Goal: Communication & Community: Answer question/provide support

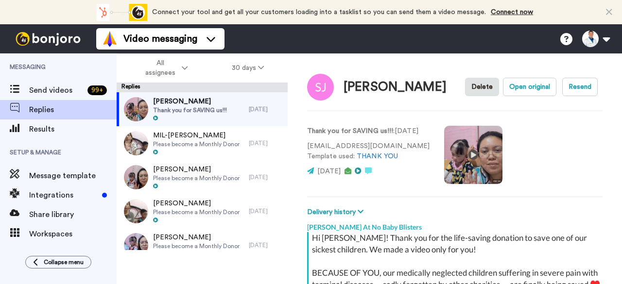
click at [203, 108] on span "Thank you for SAVING us!!!" at bounding box center [190, 110] width 74 height 8
type textarea "x"
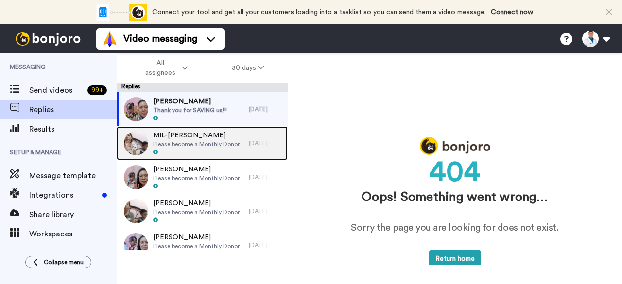
click at [209, 150] on div at bounding box center [196, 152] width 86 height 7
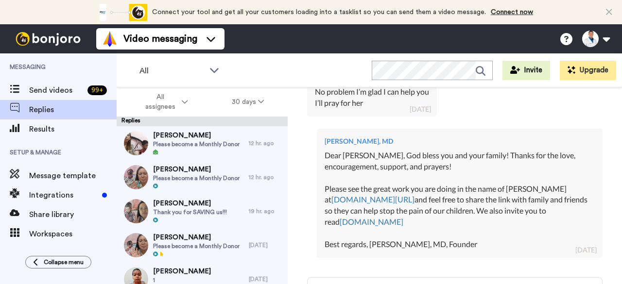
scroll to position [411, 0]
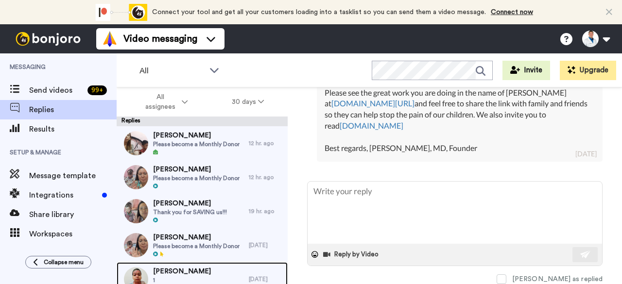
click at [211, 271] on span "[PERSON_NAME]" at bounding box center [182, 272] width 58 height 10
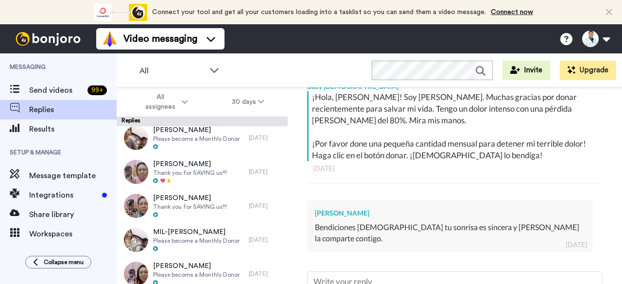
scroll to position [225, 0]
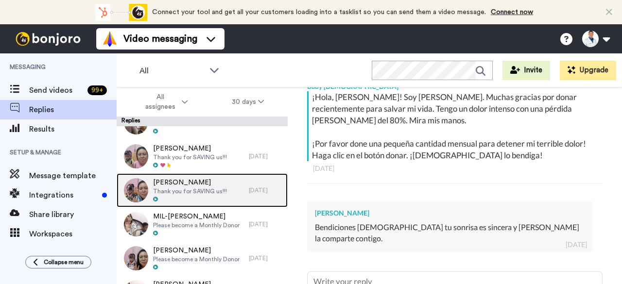
click at [214, 196] on div at bounding box center [190, 199] width 74 height 7
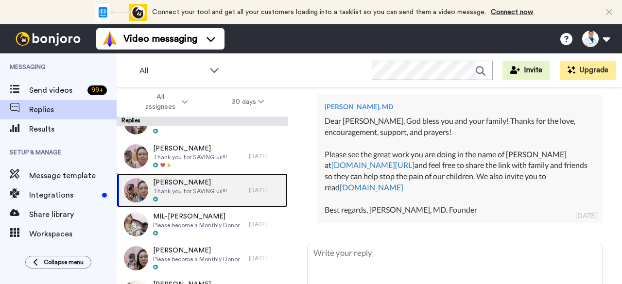
scroll to position [328, 0]
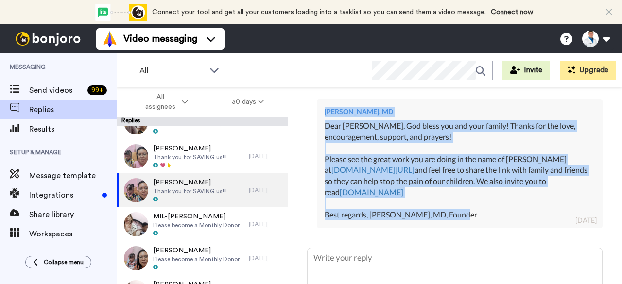
drag, startPoint x: 492, startPoint y: 225, endPoint x: 306, endPoint y: 125, distance: 210.6
click at [306, 125] on div "[PERSON_NAME] Delete Open original Resend Thank you for SAVING us!!! : [DATE] […" at bounding box center [455, 202] width 334 height 231
click at [501, 221] on div "Dear [PERSON_NAME], God bless you and your family! Thanks for the love, encoura…" at bounding box center [459, 170] width 270 height 100
drag, startPoint x: 467, startPoint y: 223, endPoint x: 324, endPoint y: 130, distance: 171.4
click at [324, 130] on div "[PERSON_NAME], MD Dear [PERSON_NAME], God bless you and your family! Thanks for…" at bounding box center [460, 163] width 286 height 129
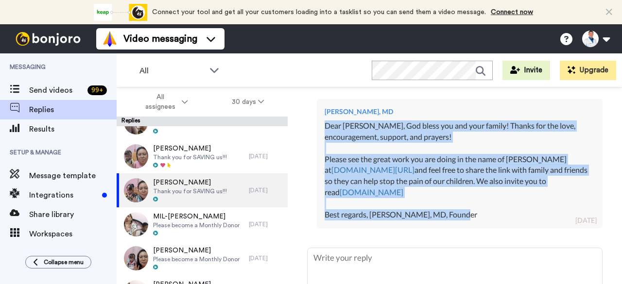
copy div "Dear [PERSON_NAME], God bless you and your family! Thanks for the love, encoura…"
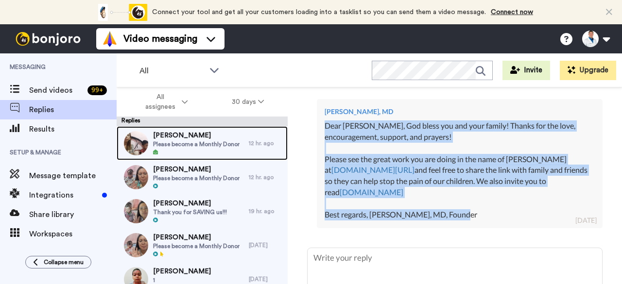
click at [237, 150] on div "[PERSON_NAME] Please become a Monthly Donor" at bounding box center [183, 143] width 132 height 34
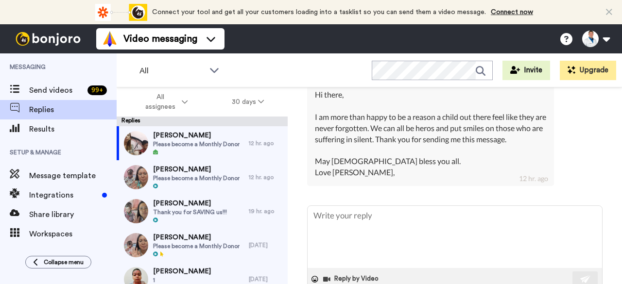
scroll to position [299, 0]
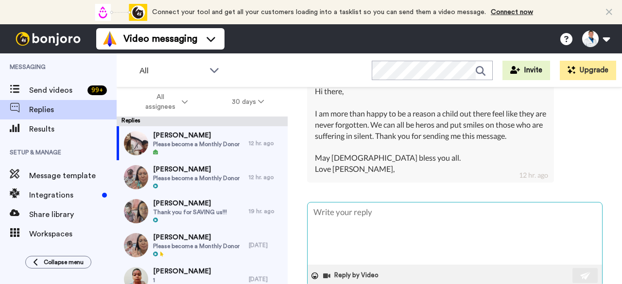
type textarea "x"
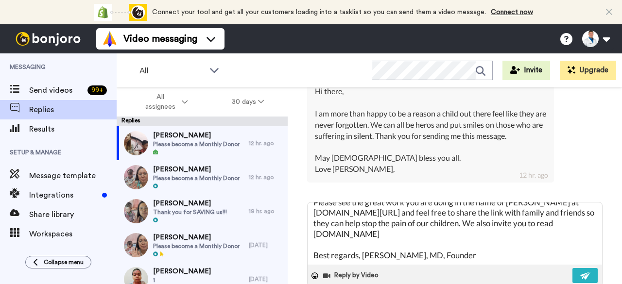
scroll to position [335, 0]
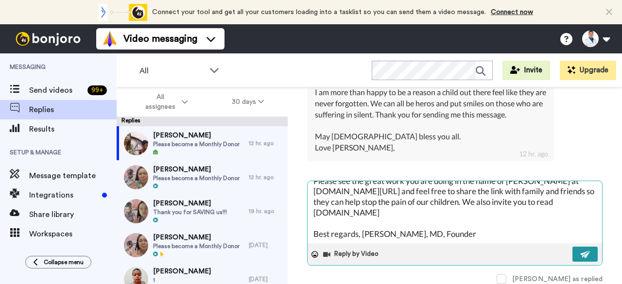
type textarea "Dear [PERSON_NAME], God bless you and your family! Thanks for the love, encoura…"
click at [581, 253] on img at bounding box center [585, 255] width 11 height 8
type textarea "x"
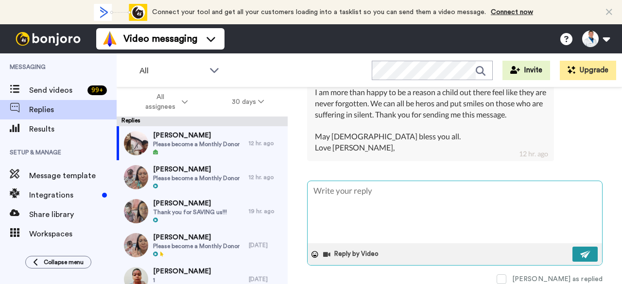
scroll to position [0, 0]
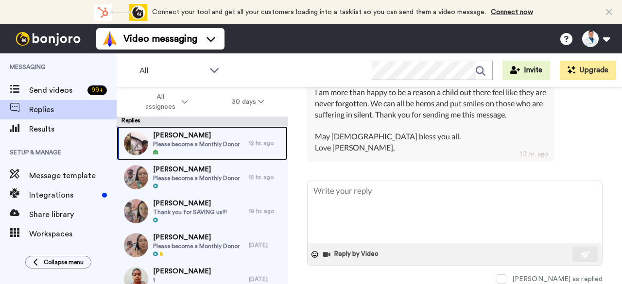
click at [225, 139] on span "[PERSON_NAME]" at bounding box center [196, 136] width 86 height 10
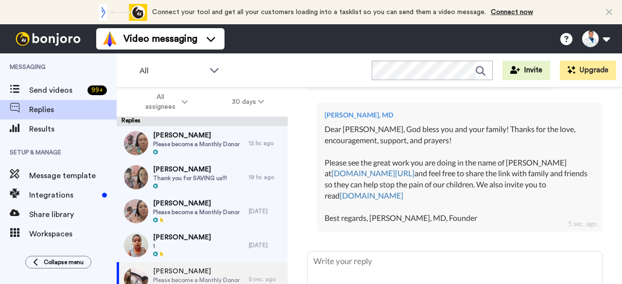
scroll to position [478, 0]
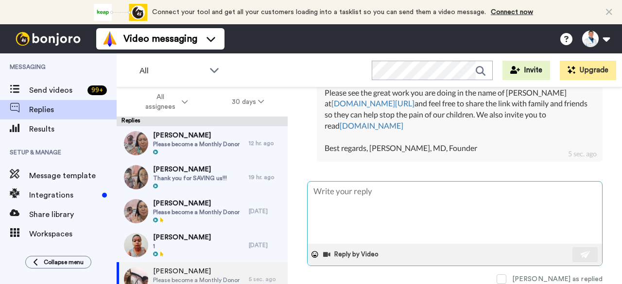
click at [332, 186] on textarea at bounding box center [454, 213] width 294 height 62
type textarea "x"
type textarea "O"
type textarea "x"
type textarea "Oh"
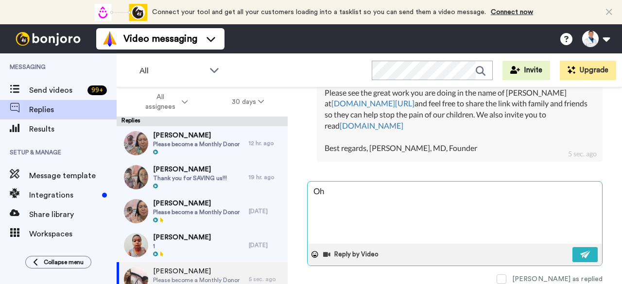
type textarea "x"
type textarea "Oh"
type textarea "x"
type textarea "Oh G"
type textarea "x"
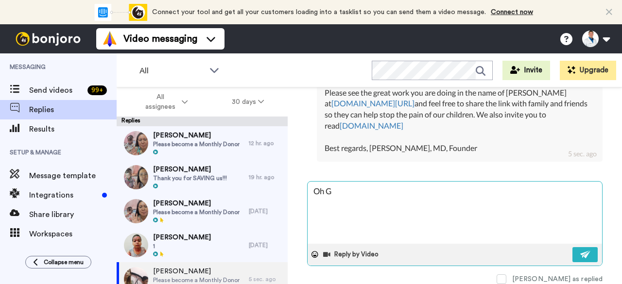
type textarea "Oh Go"
type textarea "x"
type textarea "Oh Gos"
type textarea "x"
type textarea "Oh Gost"
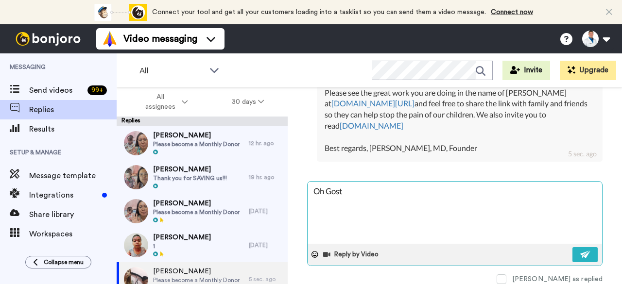
type textarea "x"
type textarea "Oh Gos"
type textarea "x"
type textarea "Oh Gosh"
type textarea "x"
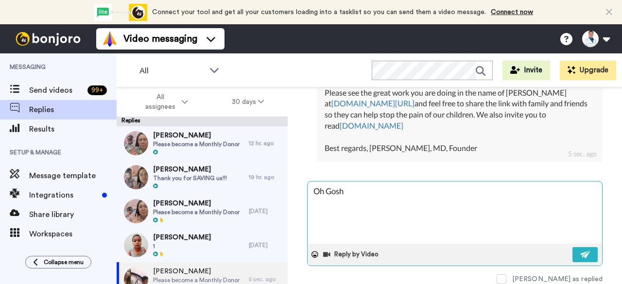
type textarea "Oh Gosh"
type textarea "x"
type textarea "Oh Gosh s"
type textarea "x"
type textarea "Oh Gosh so"
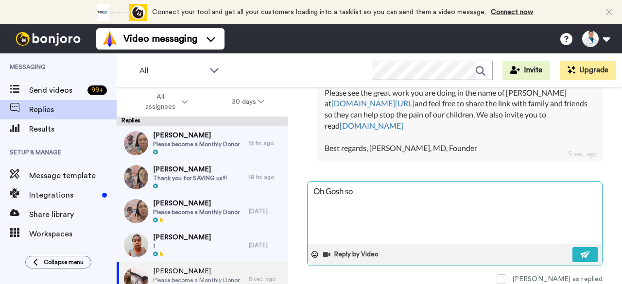
type textarea "x"
type textarea "Oh Gosh so"
type textarea "x"
type textarea "Oh Gosh so s"
type textarea "x"
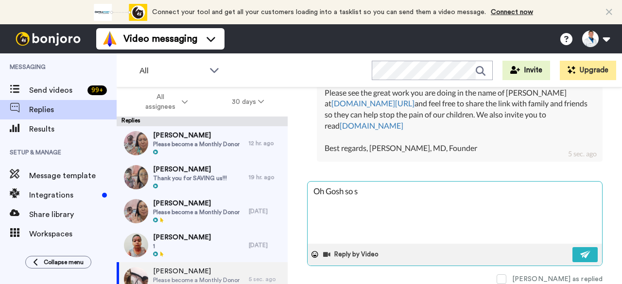
type textarea "Oh Gosh so si"
type textarea "x"
type textarea "Oh Gosh so sir"
type textarea "x"
type textarea "Oh Gosh so sirr"
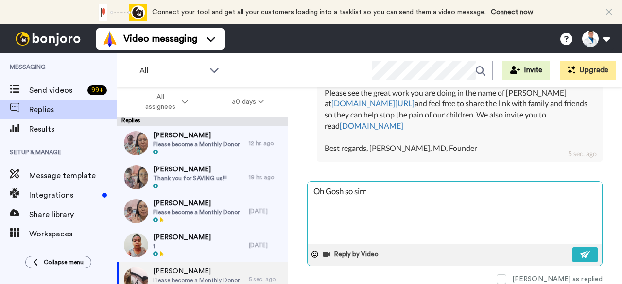
type textarea "x"
type textarea "Oh Gosh so [PERSON_NAME]"
type textarea "x"
type textarea "Oh Gosh so [PERSON_NAME]"
type textarea "x"
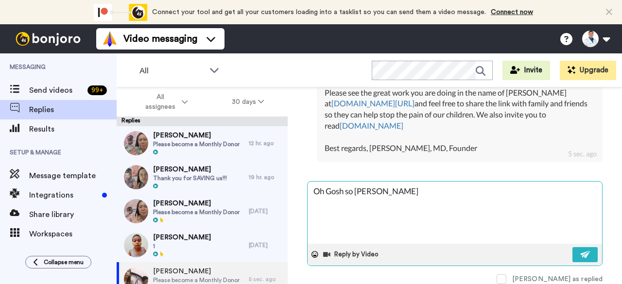
type textarea "Oh Gosh so [PERSON_NAME] t"
type textarea "x"
type textarea "Oh Gosh so [PERSON_NAME]"
type textarea "x"
type textarea "Oh Gosh so [PERSON_NAME] typ"
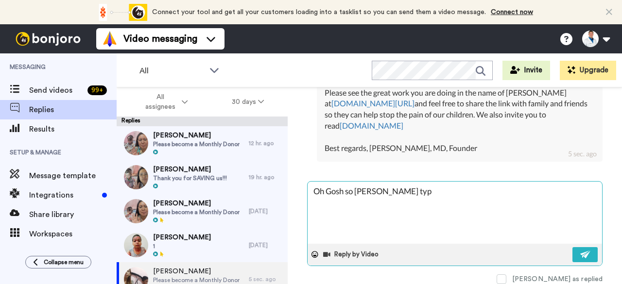
type textarea "x"
type textarea "Oh Gosh so [PERSON_NAME] typi"
type textarea "x"
type textarea "Oh Gosh so [PERSON_NAME] typin"
type textarea "x"
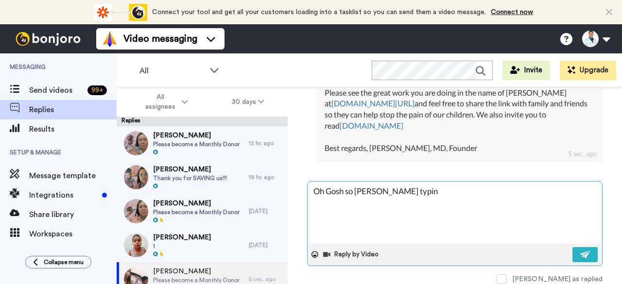
type textarea "Oh Gosh so [PERSON_NAME] typing"
type textarea "x"
type textarea "Oh Gosh so [PERSON_NAME] typing"
type textarea "x"
type textarea "Oh Gosh so [PERSON_NAME] typing t"
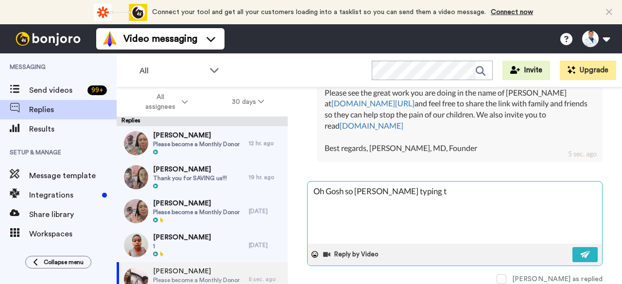
type textarea "x"
type textarea "Oh Gosh so [PERSON_NAME] typing to"
type textarea "x"
type textarea "Oh Gosh so [PERSON_NAME] typing to"
type textarea "x"
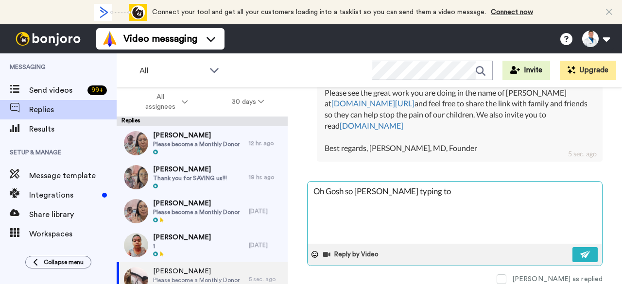
type textarea "Oh Gosh so [PERSON_NAME] typing to f"
type textarea "x"
type textarea "Oh Gosh so [PERSON_NAME] typing to fa"
type textarea "x"
type textarea "Oh Gosh so [PERSON_NAME] typing to fas"
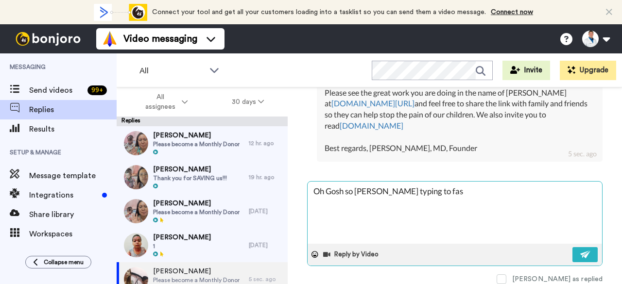
type textarea "x"
type textarea "Oh Gosh so [PERSON_NAME] typing to fast"
type textarea "x"
type textarea "Oh Gosh so [PERSON_NAME] typing to fast \"
type textarea "x"
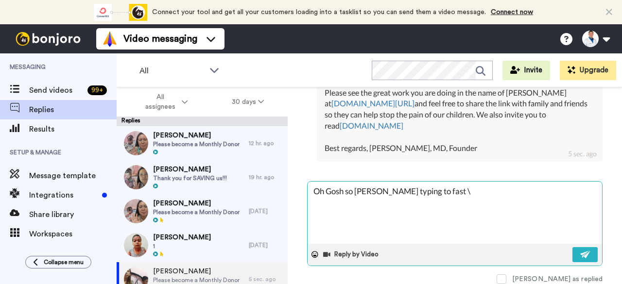
type textarea "Oh Gosh so [PERSON_NAME] typing to fast"
type textarea "x"
type textarea "Oh Gosh so [PERSON_NAME] typing to fas"
type textarea "x"
type textarea "Oh Gosh so [PERSON_NAME] typing to fa"
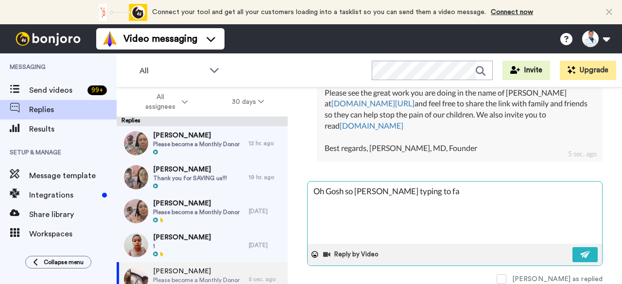
type textarea "x"
type textarea "Oh Gosh so [PERSON_NAME] typing to f"
type textarea "x"
type textarea "Oh Gosh so [PERSON_NAME] typing to"
type textarea "x"
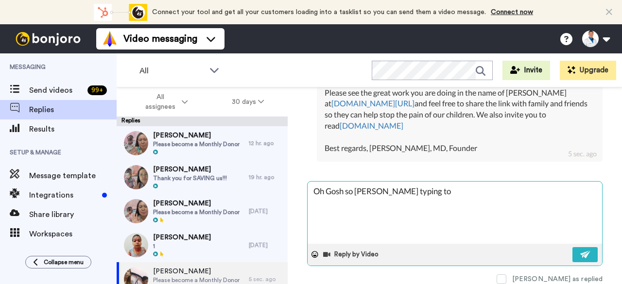
type textarea "Oh Gosh so [PERSON_NAME] typing to"
type textarea "x"
type textarea "Oh Gosh so [PERSON_NAME] typing t"
type textarea "x"
type textarea "Oh Gosh so [PERSON_NAME] typing"
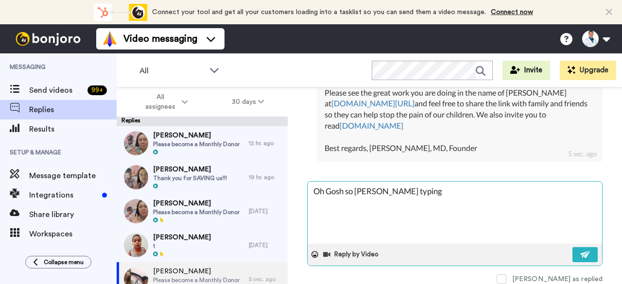
type textarea "x"
type textarea "Oh Gosh so [PERSON_NAME]"
type textarea "x"
type textarea "Oh Gosh so [PERSON_NAME] t"
type textarea "x"
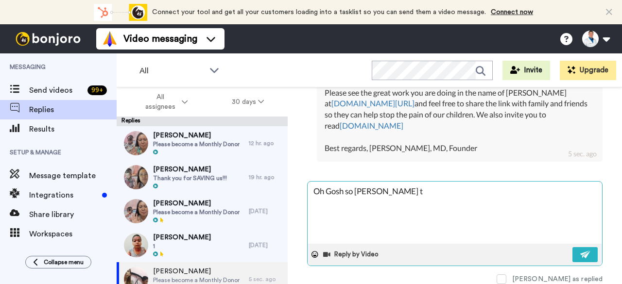
type textarea "Oh Gosh so [PERSON_NAME]"
type textarea "x"
type textarea "Oh Gosh so [PERSON_NAME]"
type textarea "x"
type textarea "Oh Gosh so sirr"
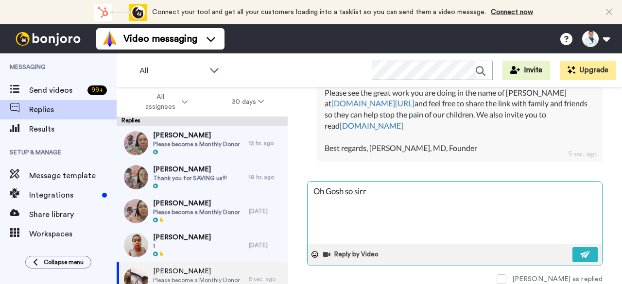
type textarea "x"
type textarea "Oh Gosh so sir"
type textarea "x"
type textarea "Oh Gosh so"
type textarea "x"
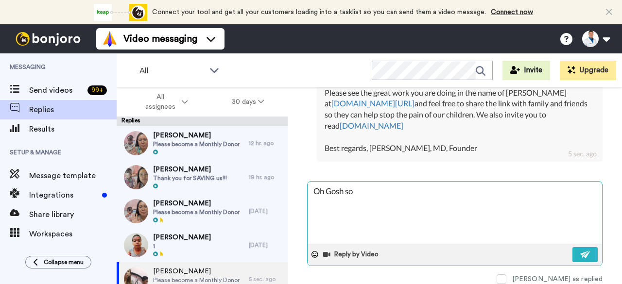
type textarea "Oh Gosh so"
type textarea "x"
type textarea "Oh Gosh so s"
type textarea "x"
type textarea "Oh Gosh so so"
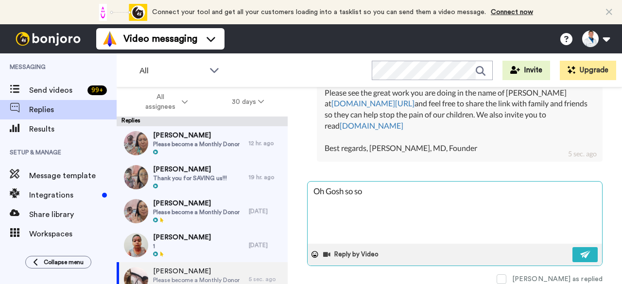
type textarea "x"
type textarea "Oh Gosh so sor"
type textarea "x"
type textarea "Oh Gosh so sorr"
type textarea "x"
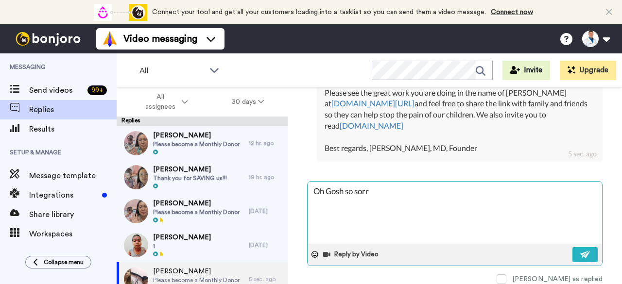
type textarea "Oh Gosh so sorry"
type textarea "x"
type textarea "Oh Gosh so sorry"
type textarea "x"
type textarea "Oh Gosh so sorry t"
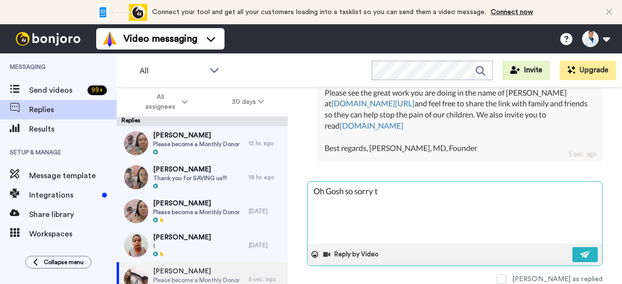
type textarea "x"
type textarea "Oh Gosh so sorry ty"
type textarea "x"
type textarea "Oh Gosh so sorry tyi"
type textarea "x"
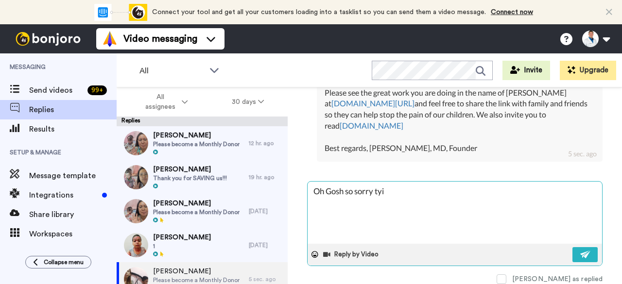
type textarea "Oh Gosh so sorry tyin"
type textarea "x"
type textarea "Oh Gosh so sorry tying"
type textarea "x"
type textarea "Oh Gosh so sorry tying"
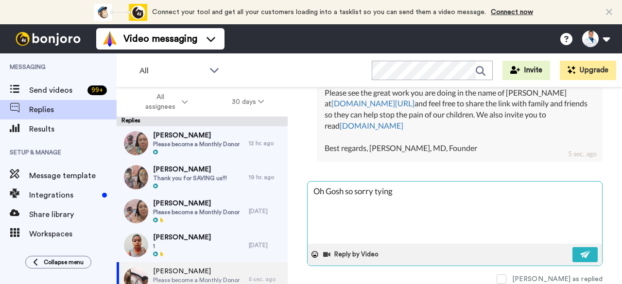
type textarea "x"
type textarea "Oh Gosh so sorry tying t"
type textarea "x"
type textarea "Oh Gosh so sorry tying to"
type textarea "x"
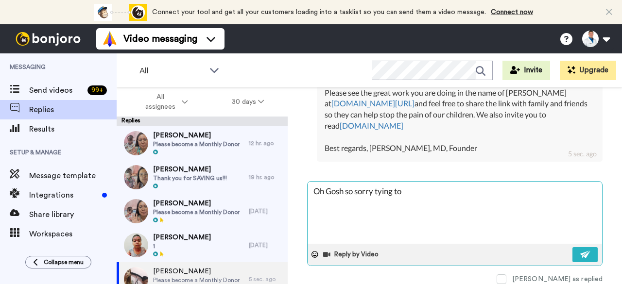
type textarea "Oh Gosh so sorry tying too"
type textarea "x"
type textarea "Oh Gosh so sorry tying too"
type textarea "x"
type textarea "Oh Gosh so sorry tying too fa"
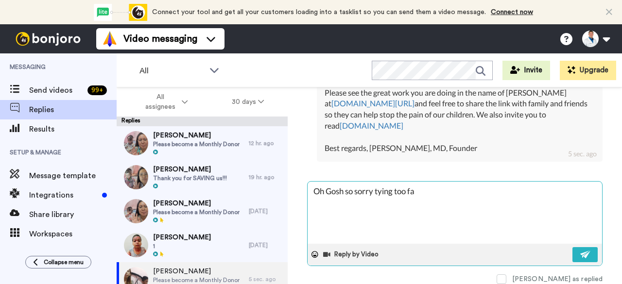
type textarea "x"
type textarea "Oh Gosh so sorry tying too fas"
type textarea "x"
type textarea "Oh Gosh so sorry tying too fast"
type textarea "x"
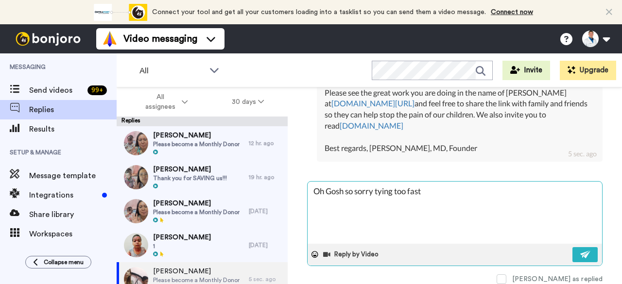
type textarea "Oh Gosh so sorry tying too fast!"
type textarea "x"
type textarea "Oh Gosh so sorry tying too fast!"
type textarea "x"
type textarea "Oh Gosh so sorry tying too fast! O"
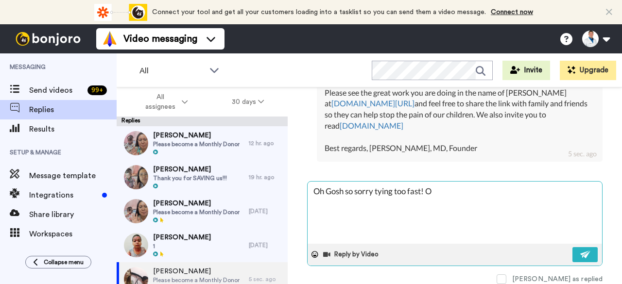
type textarea "x"
type textarea "Oh Gosh so sorry tying too fast! Of"
type textarea "x"
type textarea "Oh Gosh so sorry tying too fast! Of"
type textarea "x"
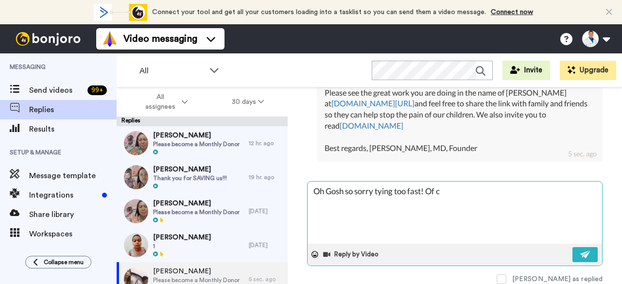
type textarea "Oh Gosh so sorry tying too fast! Of co"
type textarea "x"
type textarea "Oh Gosh so sorry tying too fast! Of cou"
type textarea "x"
type textarea "Oh Gosh so sorry tying too fast! Of cour"
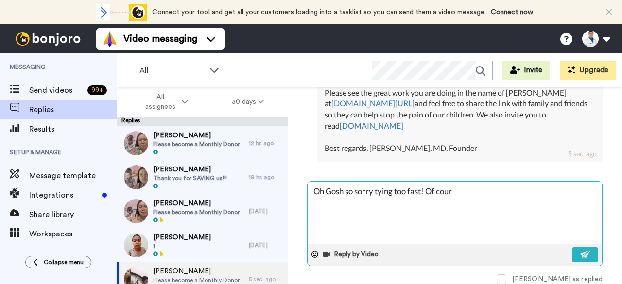
type textarea "x"
type textarea "Oh Gosh so sorry tying too fast! Of cours"
type textarea "x"
type textarea "Oh Gosh so sorry tying too fast! Of course"
type textarea "x"
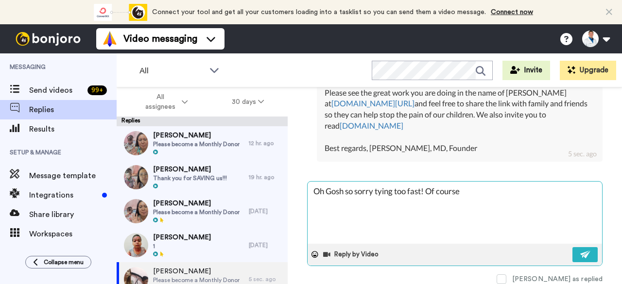
type textarea "Oh Gosh so sorry tying too fast! Of course"
type textarea "x"
type textarea "Oh Gosh so sorry tying too fast! Of course I"
type textarea "x"
type textarea "Oh Gosh so sorry tying too fast! Of course I"
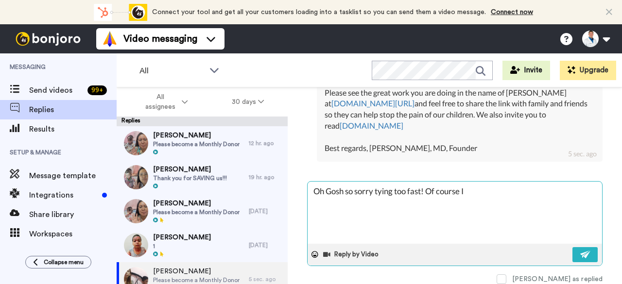
type textarea "x"
type textarea "Oh Gosh so sorry tying too fast! Of course I m"
type textarea "x"
type textarea "Oh Gosh so sorry tying too fast! Of course I me"
type textarea "x"
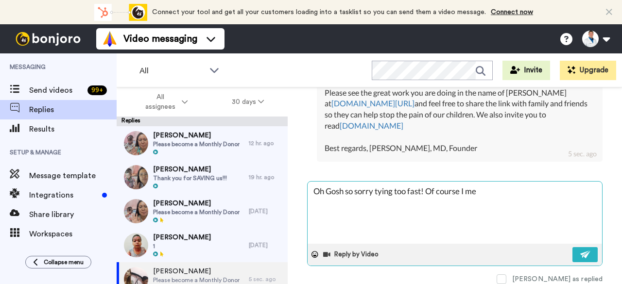
type textarea "Oh Gosh so sorry tying too fast! Of course I mea"
type textarea "x"
type textarea "Oh Gosh so sorry tying too fast! Of course I mean"
type textarea "x"
type textarea "Oh Gosh so sorry tying too fast! Of course I meant"
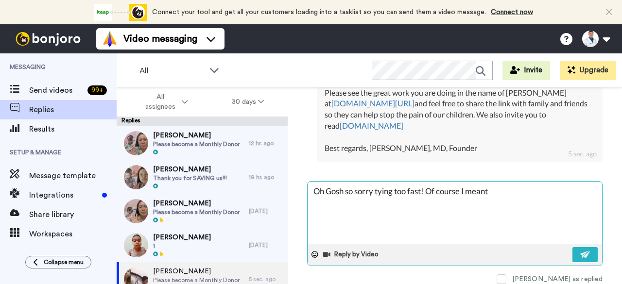
type textarea "x"
type textarea "Oh Gosh so sorry tying too fast! Of course I meant"
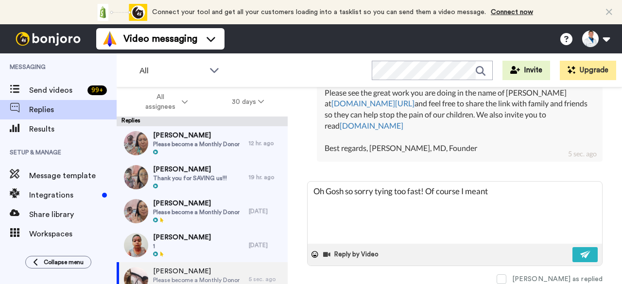
type textarea "x"
type textarea "Oh Gosh so sorry tying too fast! Of course I meant M"
type textarea "x"
type textarea "Oh Gosh so sorry tying too fast! Of course I meant Mo"
type textarea "x"
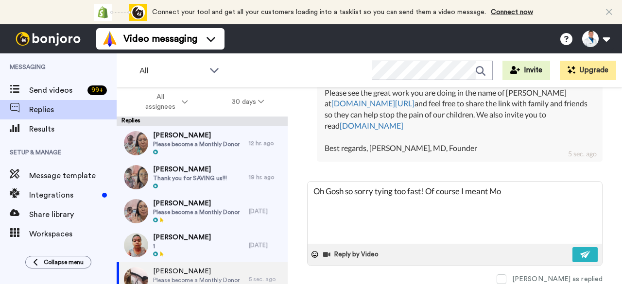
type textarea "Oh Gosh so sorry tying too fast! Of course I meant Moh"
type textarea "x"
type textarea "Oh Gosh so sorry tying too fast! Of course I meant [DEMOGRAPHIC_DATA]"
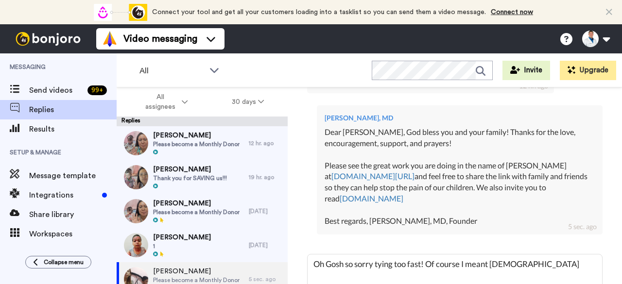
scroll to position [444, 0]
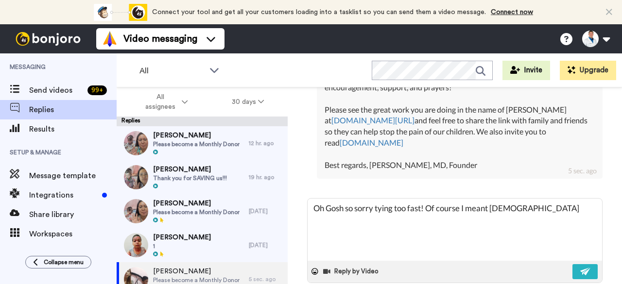
type textarea "x"
type textarea "Oh Gosh so sorry tying too fast! Of course I meant [DEMOGRAPHIC_DATA]"
type textarea "x"
type textarea "Oh Gosh so sorry tying too fast! Of course I meant [DEMOGRAPHIC_DATA]"
type textarea "x"
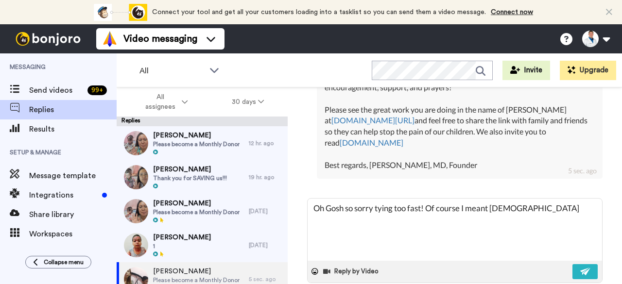
type textarea "Oh Gosh so sorry tying too fast! Of course I meant [PERSON_NAME]"
type textarea "x"
type textarea "Oh Gosh so sorry tying too fast! Of course I meant [PERSON_NAME]!"
type textarea "x"
type textarea "Oh Gosh so sorry tying too fast! Of course I meant [PERSON_NAME]!!"
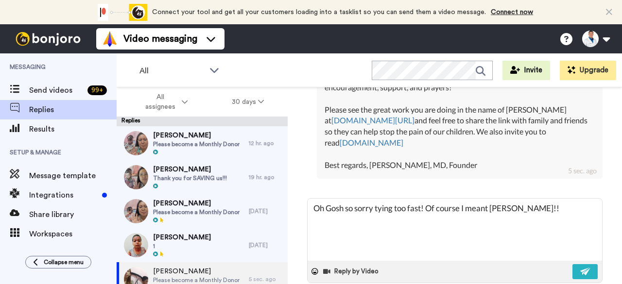
type textarea "x"
type textarea "Oh Gosh so sorry tying too fast! Of course I meant [PERSON_NAME]!!!"
drag, startPoint x: 614, startPoint y: 238, endPoint x: 619, endPoint y: 249, distance: 12.4
click at [619, 249] on div "[PERSON_NAME] Open original Resend Please become a Monthly Donor : 13 hr. ago […" at bounding box center [455, 202] width 334 height 231
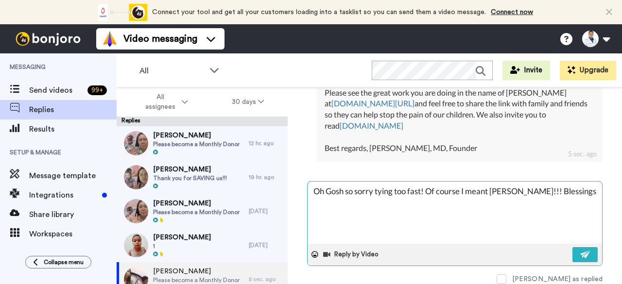
click at [382, 186] on textarea "Oh Gosh so sorry tying too fast! Of course I meant [PERSON_NAME]!!! Blessings" at bounding box center [454, 213] width 294 height 62
click at [580, 251] on img at bounding box center [585, 255] width 11 height 8
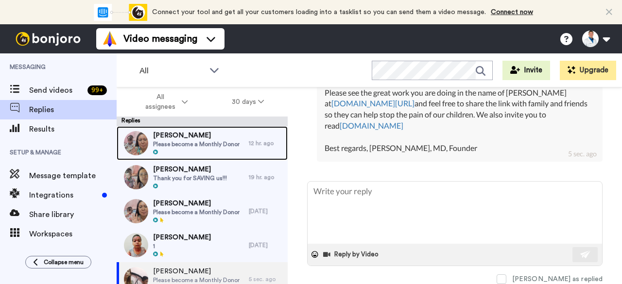
click at [160, 137] on span "[PERSON_NAME]" at bounding box center [196, 136] width 86 height 10
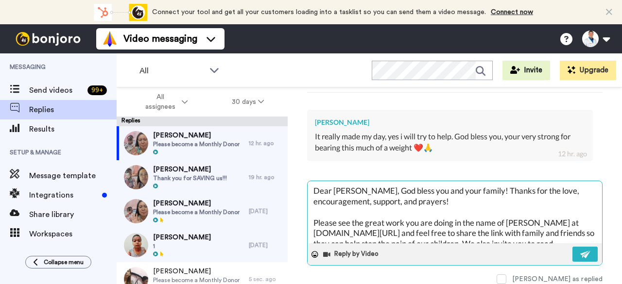
click at [359, 186] on textarea "Dear [PERSON_NAME], God bless you and your family! Thanks for the love, encoura…" at bounding box center [454, 212] width 294 height 62
click at [580, 252] on img at bounding box center [585, 255] width 11 height 8
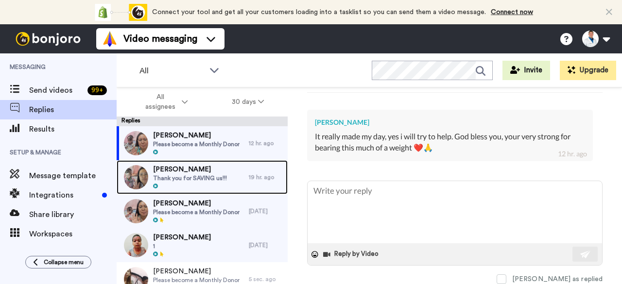
click at [209, 173] on span "[PERSON_NAME]" at bounding box center [190, 170] width 74 height 10
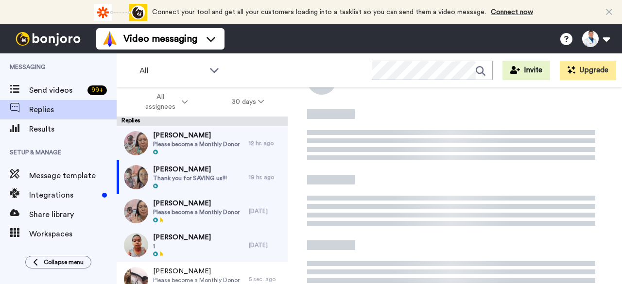
scroll to position [148, 0]
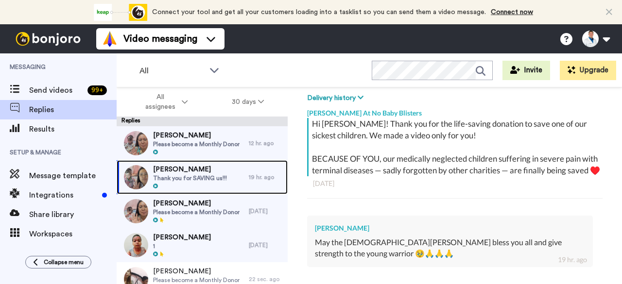
click at [201, 165] on span "[PERSON_NAME]" at bounding box center [190, 170] width 74 height 10
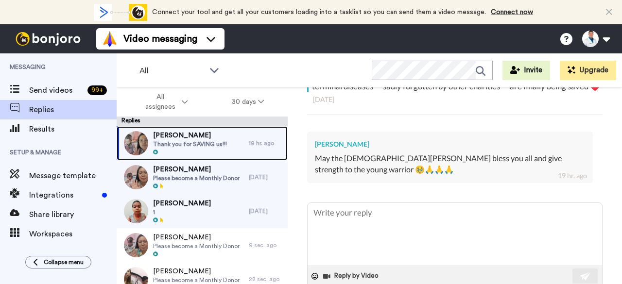
scroll to position [243, 0]
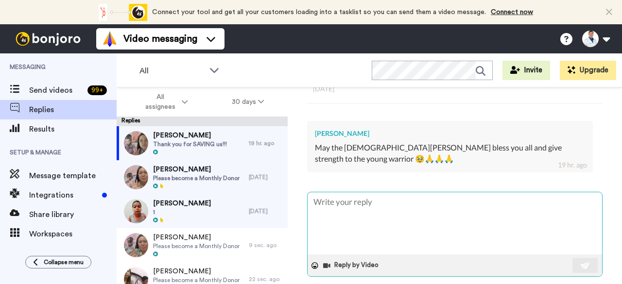
click at [372, 234] on textarea at bounding box center [454, 223] width 294 height 62
paste textarea "Dear [PERSON_NAME], God bless you and your family! Thanks for the love, encoura…"
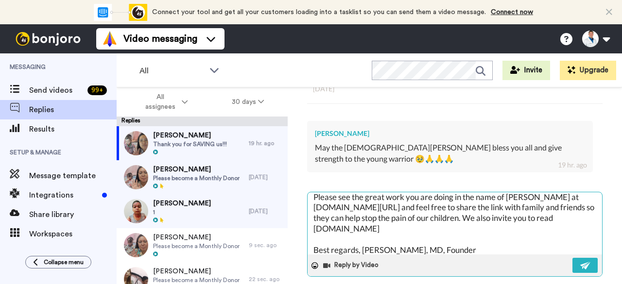
scroll to position [0, 0]
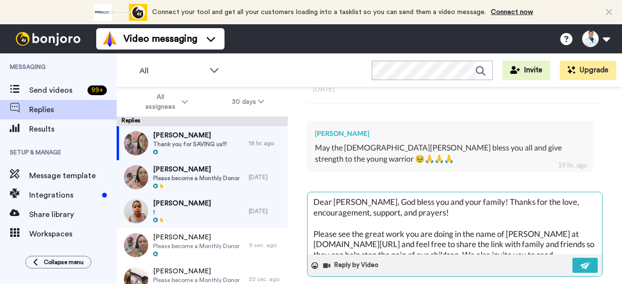
click at [359, 214] on textarea "Dear [PERSON_NAME], God bless you and your family! Thanks for the love, encoura…" at bounding box center [454, 223] width 294 height 62
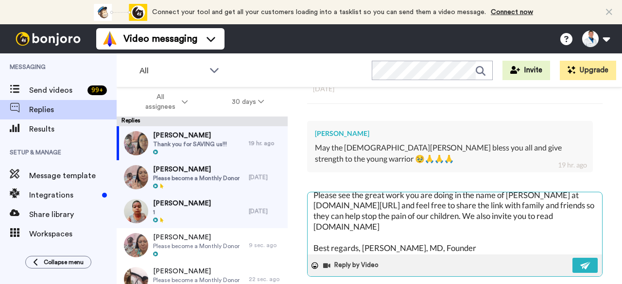
scroll to position [42, 0]
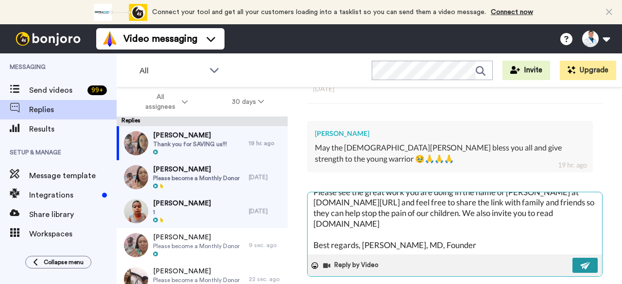
click at [572, 273] on button at bounding box center [584, 265] width 25 height 15
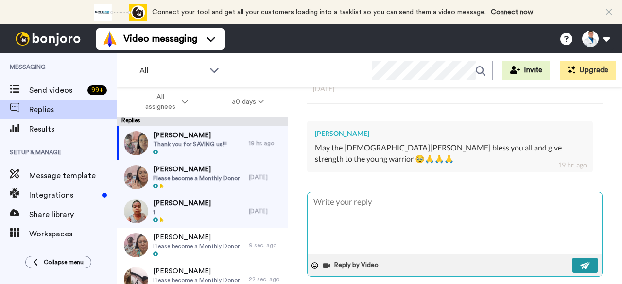
scroll to position [0, 0]
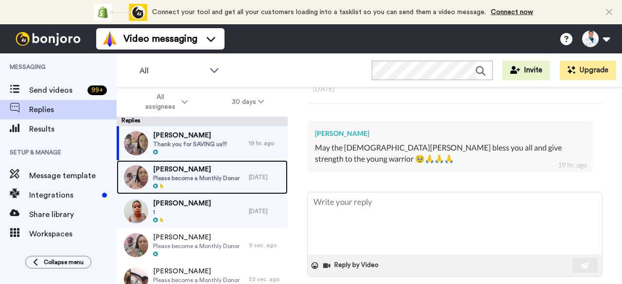
click at [207, 176] on span "Please become a Monthly Donor" at bounding box center [196, 178] width 86 height 8
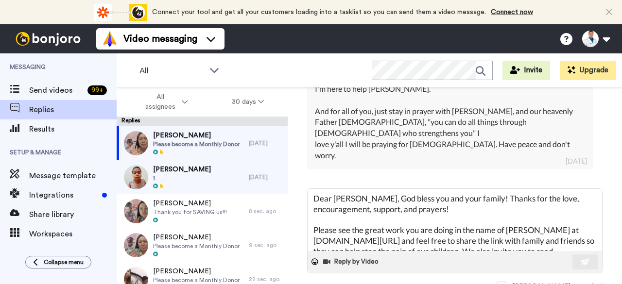
scroll to position [37, 0]
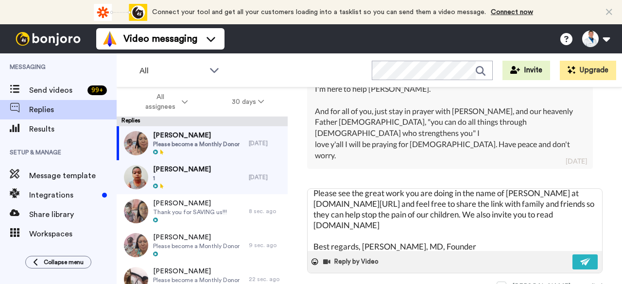
click at [608, 243] on div "[PERSON_NAME] Delete Open original Resend Please become a Monthly Donor : [DATE…" at bounding box center [455, 202] width 334 height 231
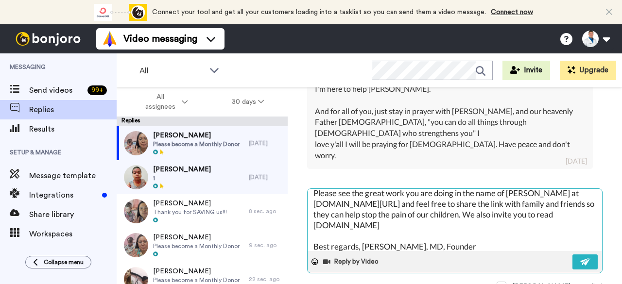
scroll to position [0, 0]
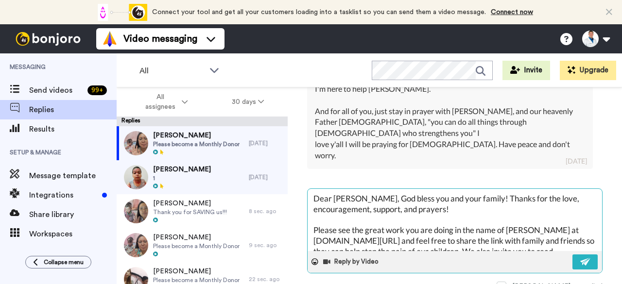
click at [358, 189] on textarea "Dear [PERSON_NAME], God bless you and your family! Thanks for the love, encoura…" at bounding box center [454, 220] width 294 height 62
click at [580, 258] on img at bounding box center [585, 262] width 11 height 8
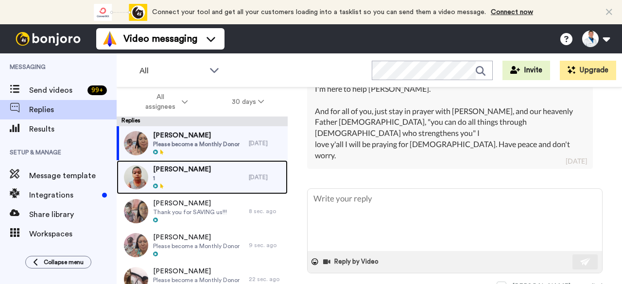
click at [206, 171] on span "[PERSON_NAME]" at bounding box center [182, 170] width 58 height 10
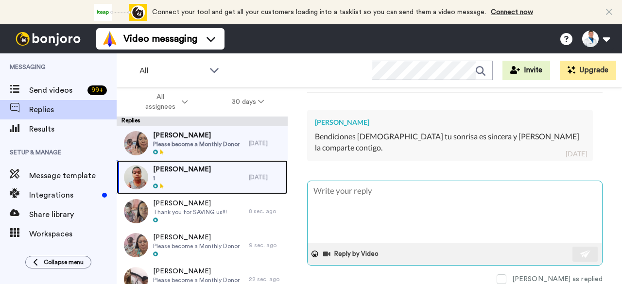
scroll to position [362, 0]
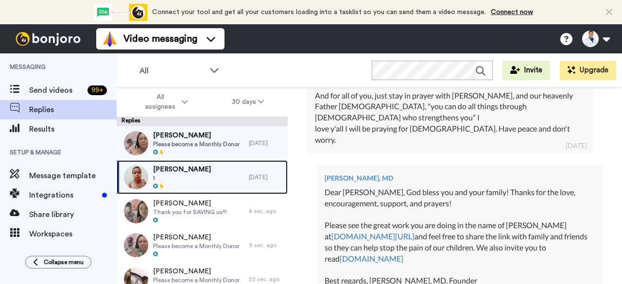
click at [202, 170] on span "[PERSON_NAME]" at bounding box center [182, 170] width 58 height 10
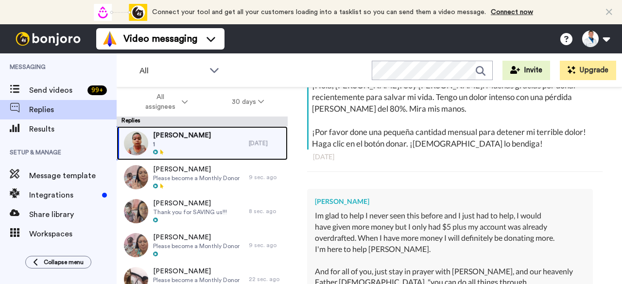
scroll to position [167, 0]
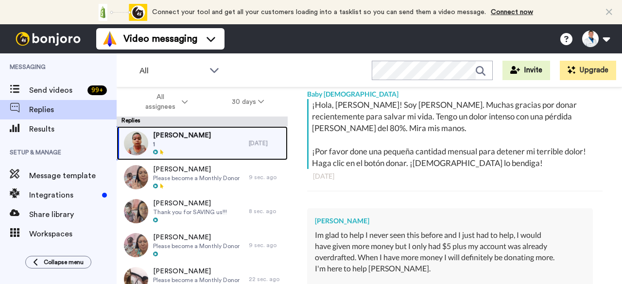
click at [239, 154] on div "[PERSON_NAME] 1" at bounding box center [183, 143] width 132 height 34
click at [221, 152] on div "[PERSON_NAME] 1" at bounding box center [183, 143] width 132 height 34
click at [188, 149] on div at bounding box center [182, 152] width 58 height 7
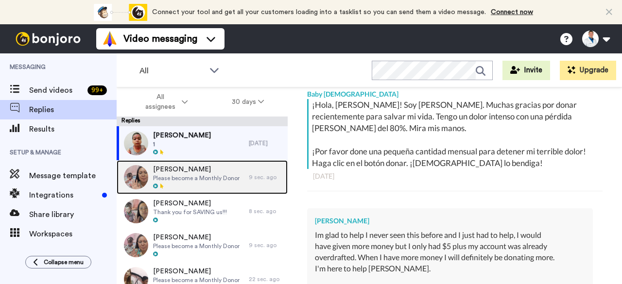
click at [217, 173] on span "[PERSON_NAME]" at bounding box center [196, 170] width 86 height 10
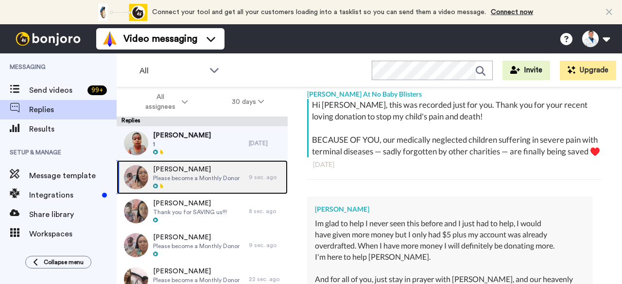
scroll to position [140, 0]
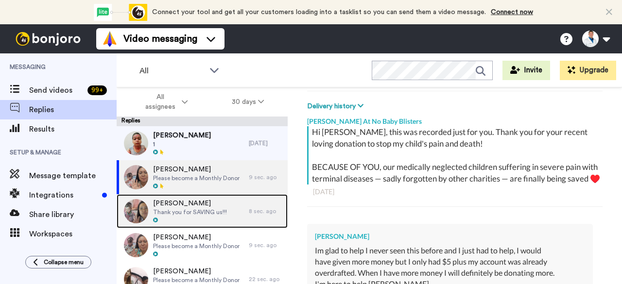
click at [210, 204] on span "[PERSON_NAME]" at bounding box center [190, 204] width 74 height 10
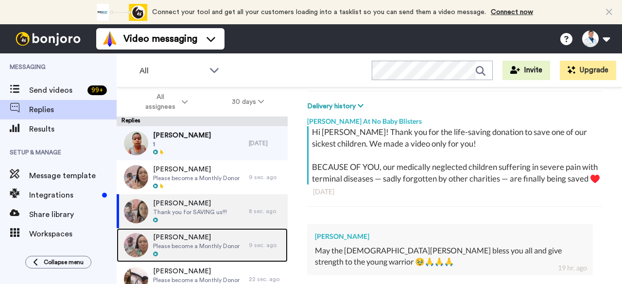
click at [208, 236] on span "[PERSON_NAME]" at bounding box center [196, 238] width 86 height 10
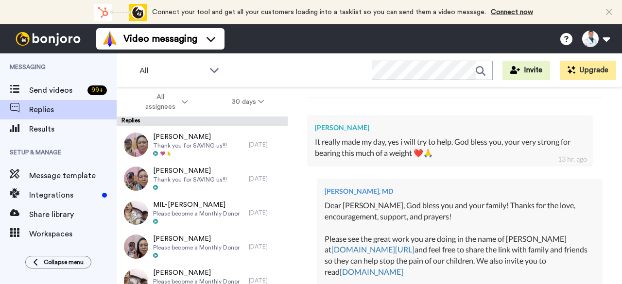
scroll to position [182, 0]
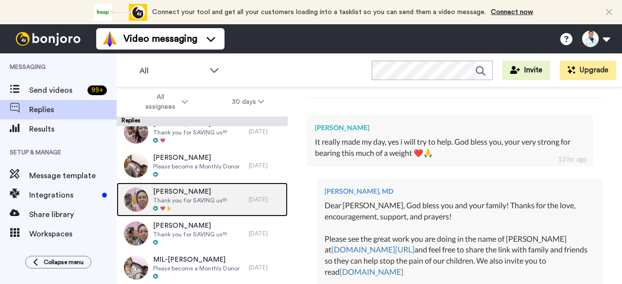
click at [213, 201] on span "Thank you for SAVING us!!!" at bounding box center [190, 201] width 74 height 8
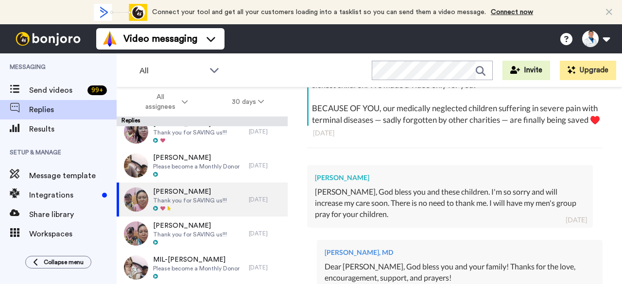
scroll to position [211, 0]
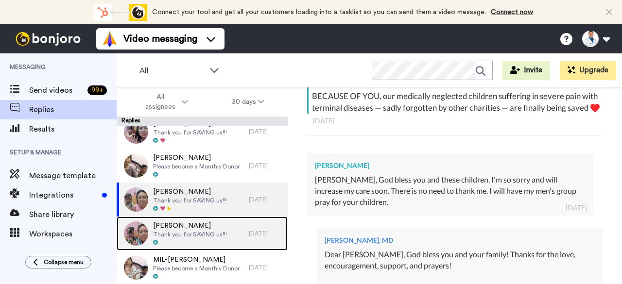
click at [159, 229] on span "[PERSON_NAME]" at bounding box center [190, 226] width 74 height 10
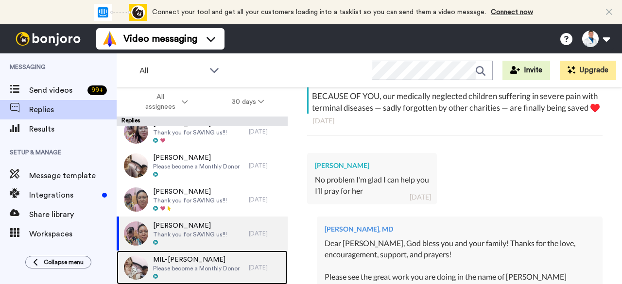
click at [217, 263] on span "MIL-[PERSON_NAME]" at bounding box center [196, 260] width 86 height 10
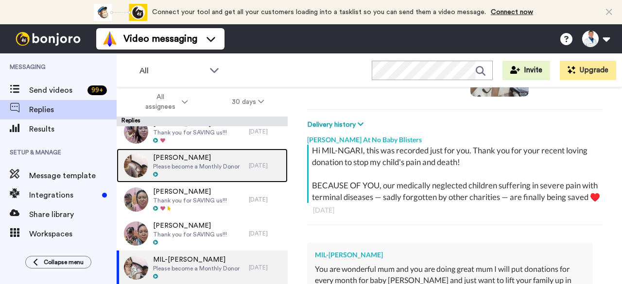
click at [216, 167] on span "Please become a Monthly Donor" at bounding box center [196, 167] width 86 height 8
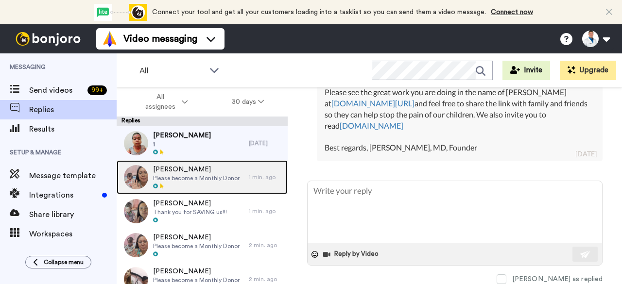
click at [212, 174] on span "Please become a Monthly Donor" at bounding box center [196, 178] width 86 height 8
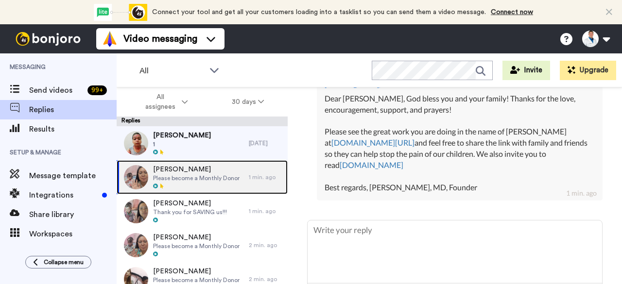
scroll to position [478, 0]
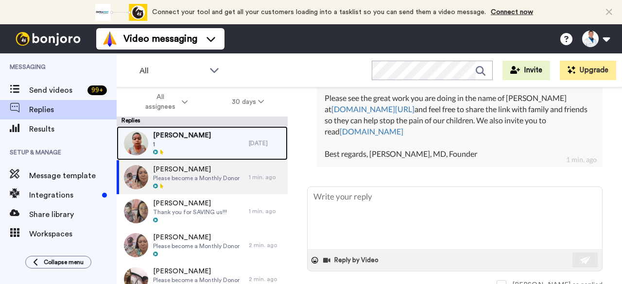
click at [204, 133] on span "[PERSON_NAME]" at bounding box center [182, 136] width 58 height 10
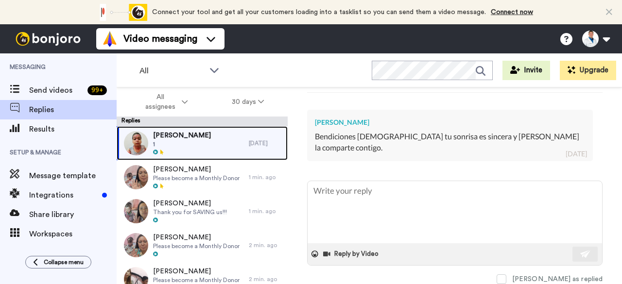
scroll to position [286, 0]
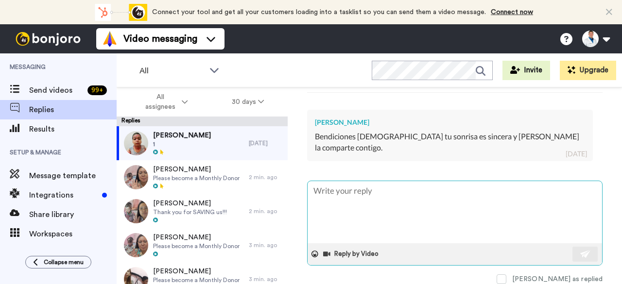
click at [360, 191] on textarea at bounding box center [454, 212] width 294 height 62
paste textarea "[PERSON_NAME], ¡[DEMOGRAPHIC_DATA] te bendiga a ti y a tu familia! Gracias por …"
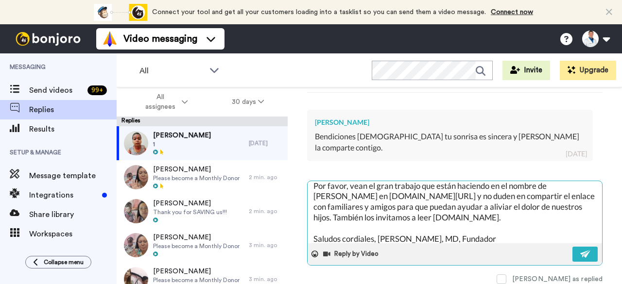
scroll to position [0, 0]
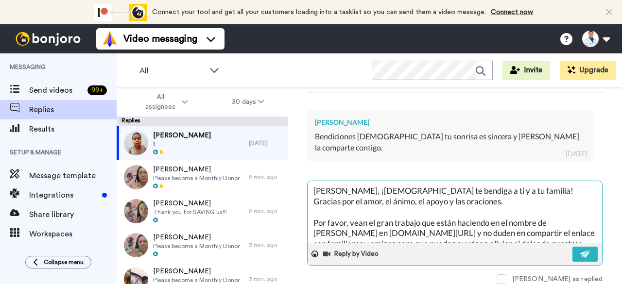
click at [370, 187] on textarea "[PERSON_NAME], ¡[DEMOGRAPHIC_DATA] te bendiga a ti y a tu familia! Gracias por …" at bounding box center [454, 212] width 294 height 62
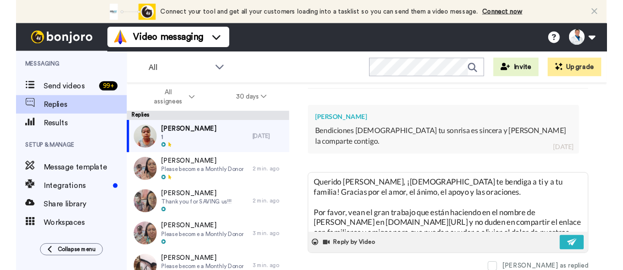
scroll to position [286, 0]
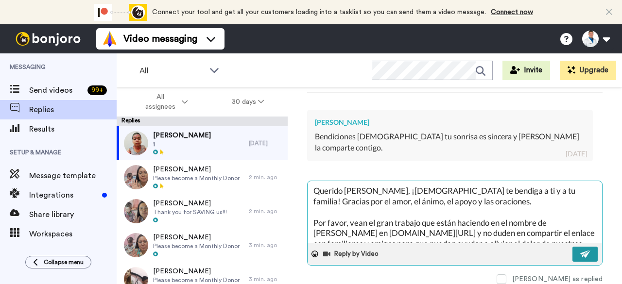
click at [572, 247] on button at bounding box center [584, 254] width 25 height 15
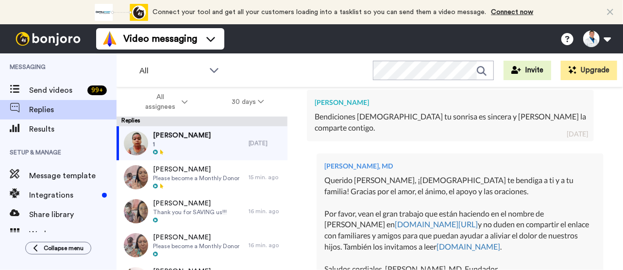
scroll to position [274, 0]
